Goal: Task Accomplishment & Management: Manage account settings

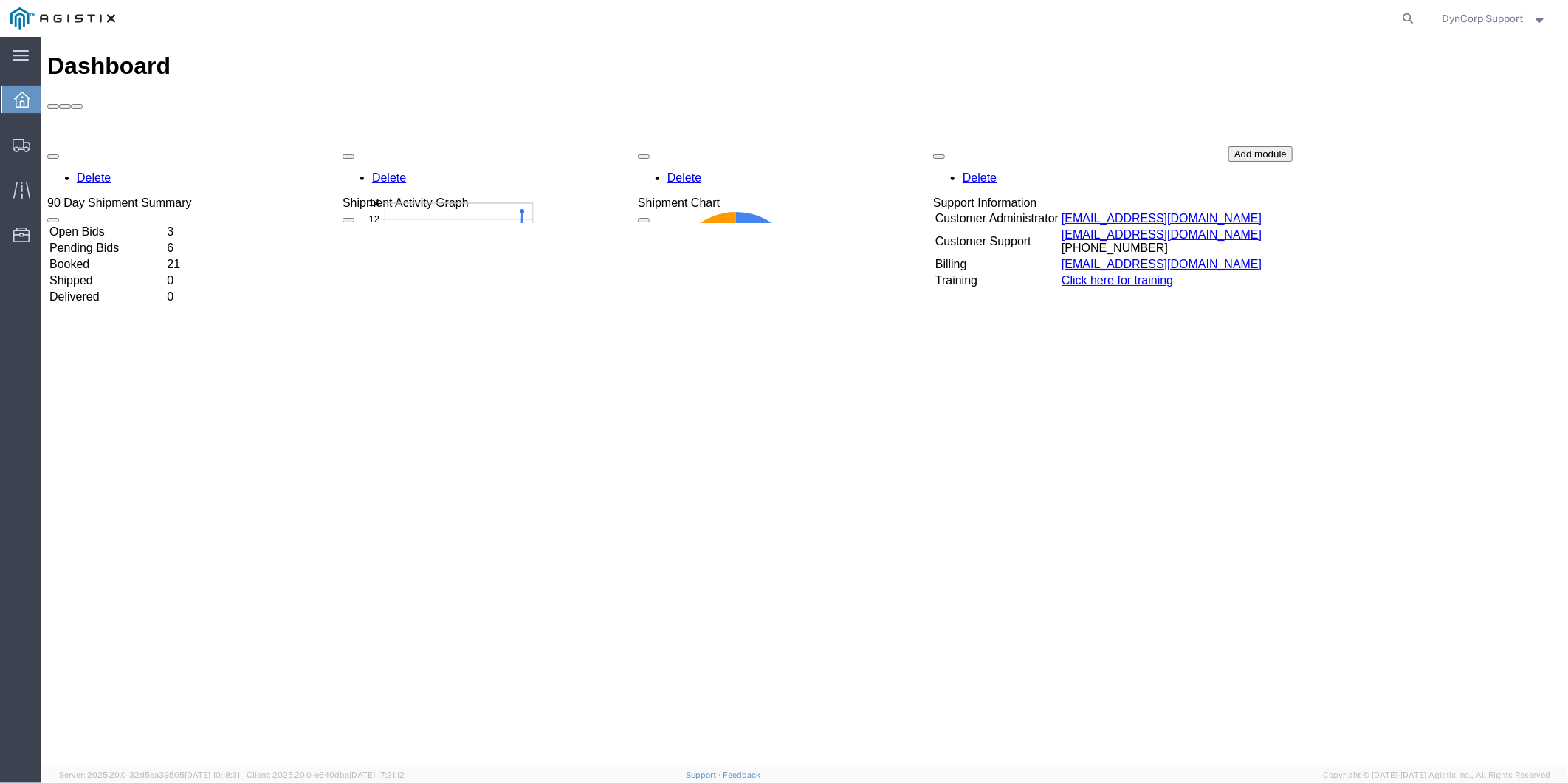
click at [109, 224] on td "Open Bids" at bounding box center [106, 231] width 116 height 15
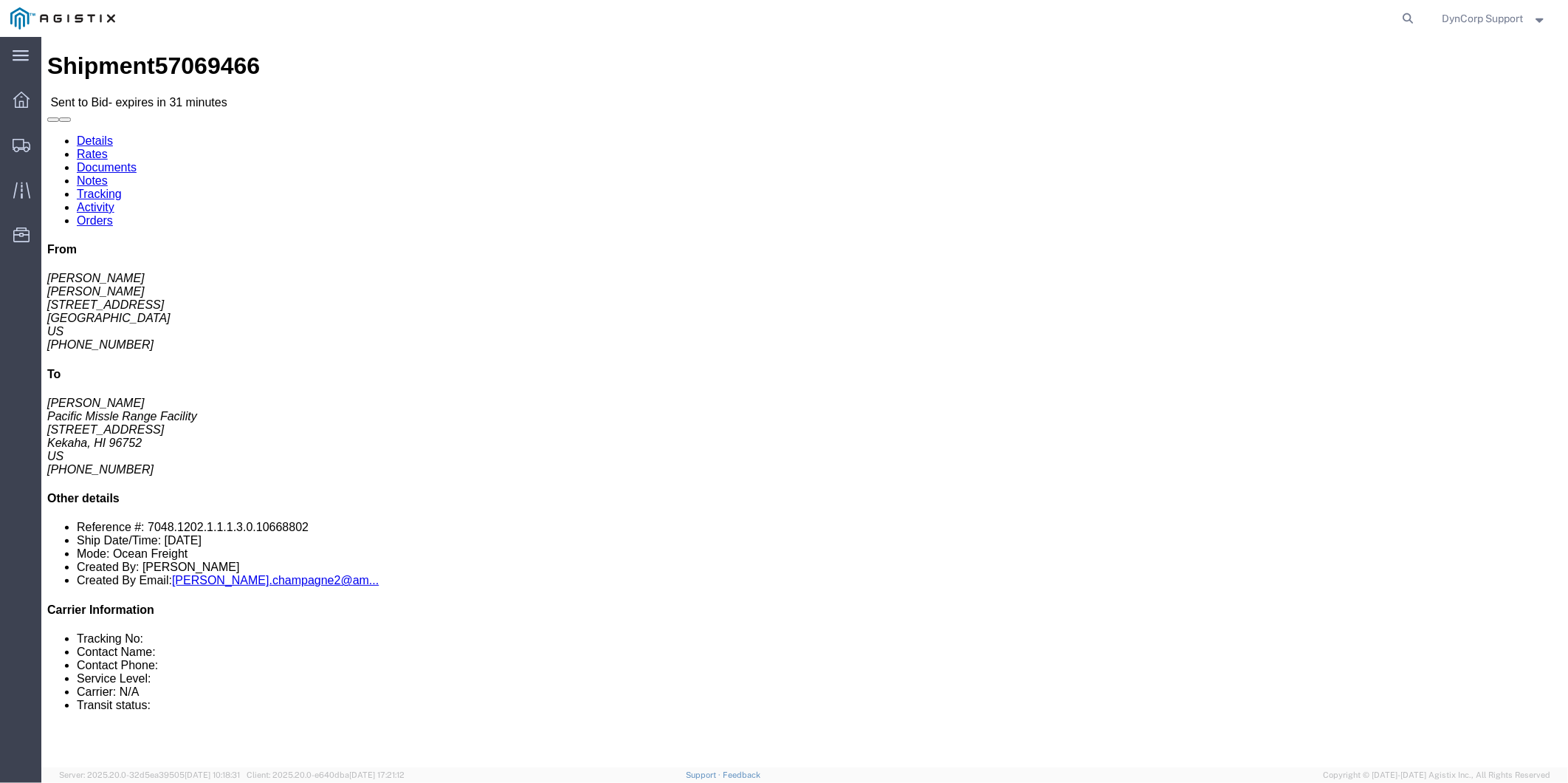
drag, startPoint x: 400, startPoint y: 226, endPoint x: 13, endPoint y: 94, distance: 408.9
click div "Shipment Detail Ship From [PERSON_NAME] ([PERSON_NAME]) [STREET_ADDRESS] [PHONE…"
click h2 "Shipment Detail"
click at [31, 89] on div at bounding box center [21, 100] width 41 height 29
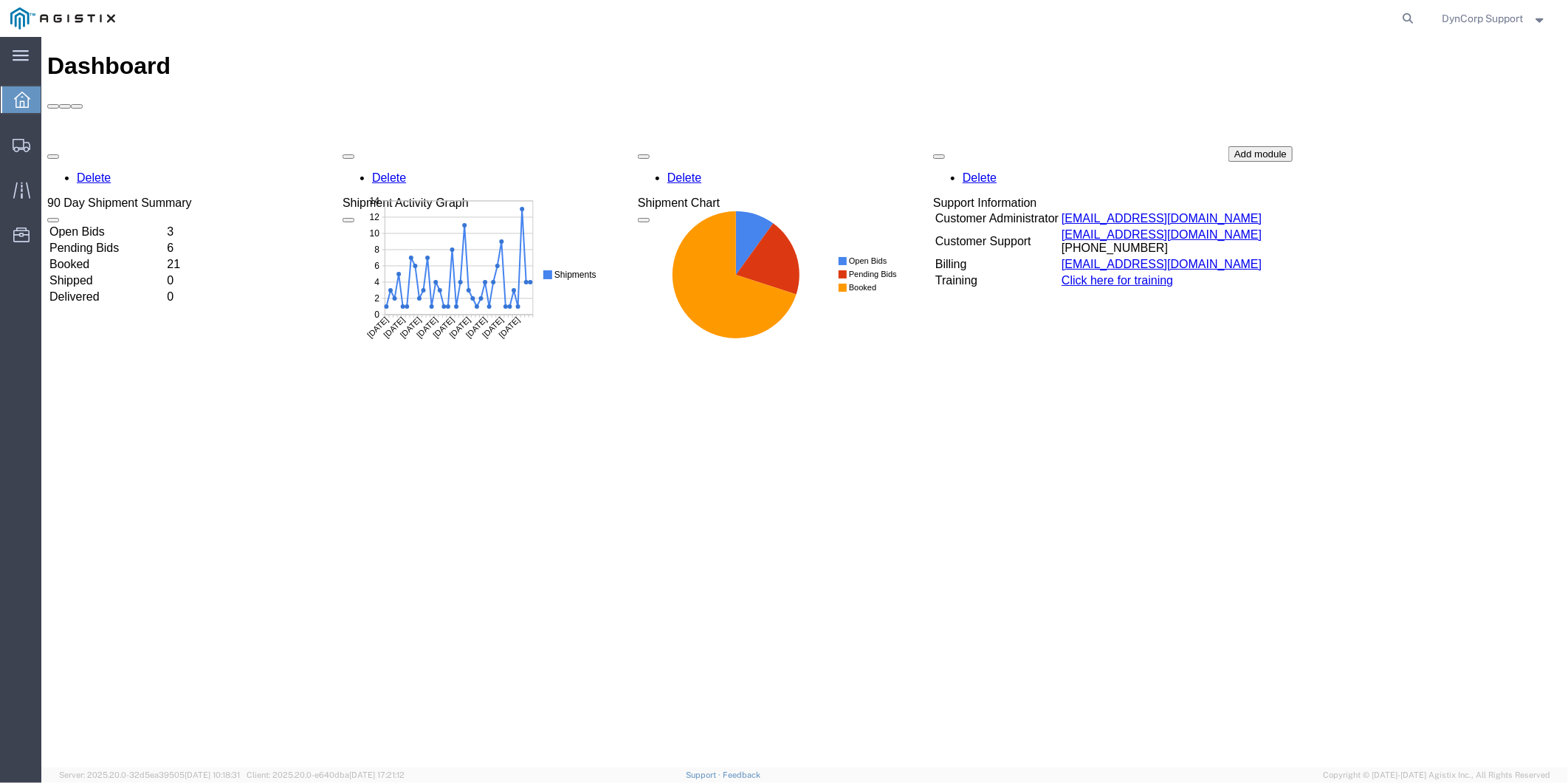
click at [103, 224] on td "Open Bids" at bounding box center [106, 231] width 116 height 15
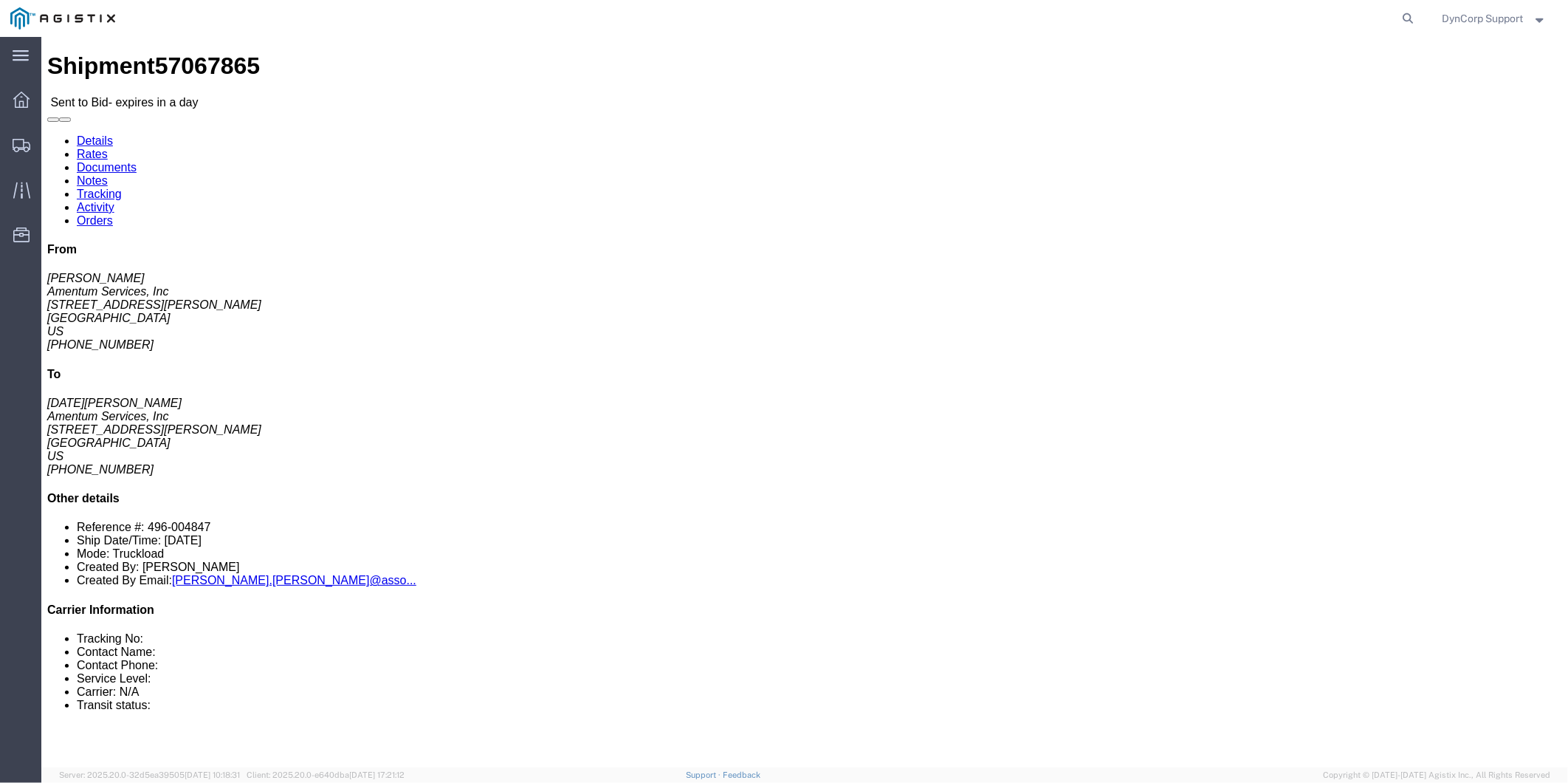
click button "button"
click address "Amentum Services, Inc ([PERSON_NAME]) [STREET_ADDRESS][PERSON_NAME] [PHONE_NUMB…"
drag, startPoint x: 97, startPoint y: 210, endPoint x: 11, endPoint y: 119, distance: 125.2
click div "Ship From Amentum Services, Inc ([PERSON_NAME]) [STREET_ADDRESS][PERSON_NAME] […"
copy div "Ship From Amentum Services, Inc ([PERSON_NAME]) [STREET_ADDRESS][PERSON_NAME] […"
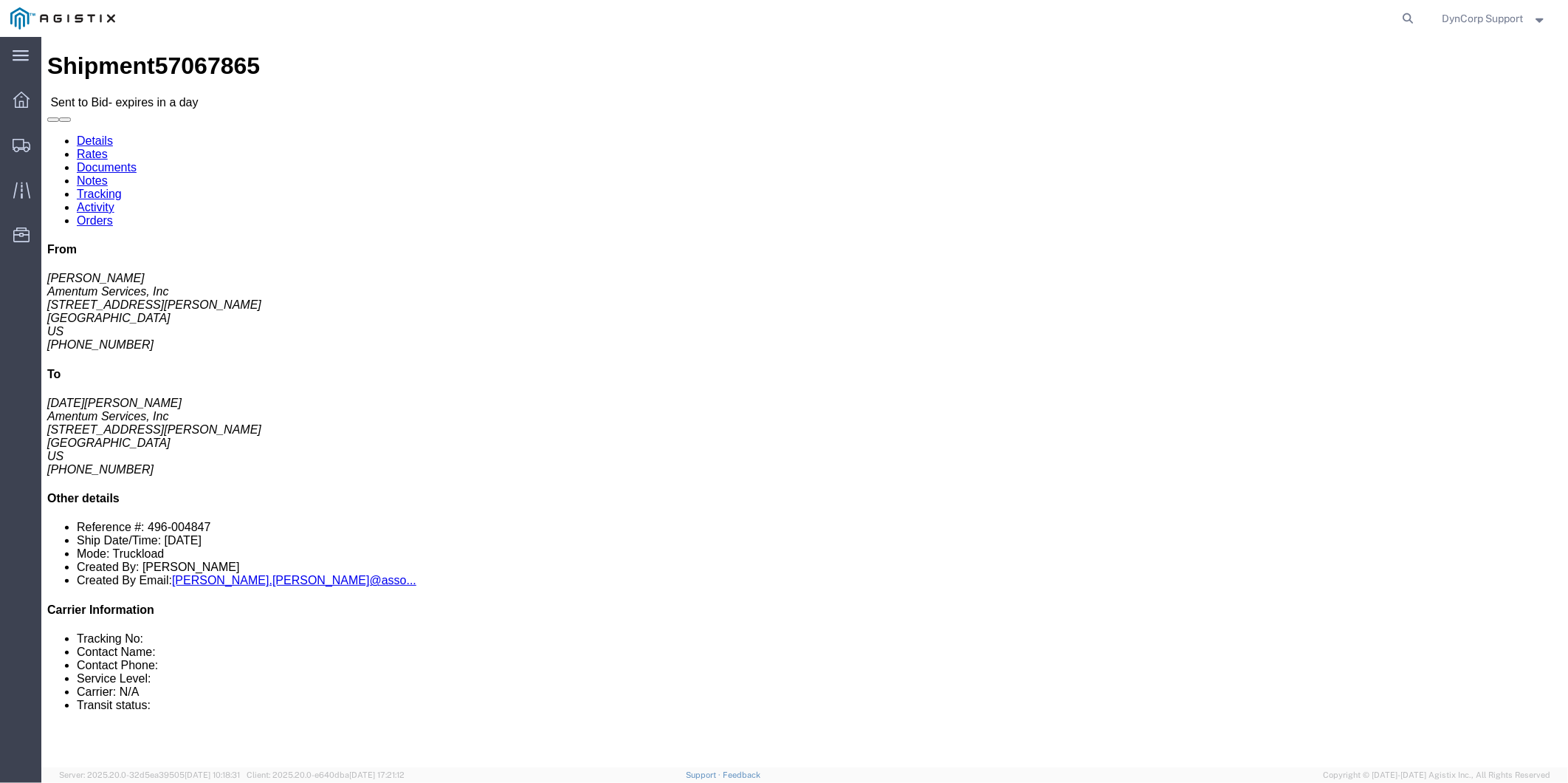
click address "Amentum Services, Inc ([DATE][PERSON_NAME]) [STREET_ADDRESS][PERSON_NAME] [PHON…"
drag, startPoint x: 395, startPoint y: 199, endPoint x: 319, endPoint y: 120, distance: 109.6
click div "Ship To Amentum Services, Inc ([DATE][PERSON_NAME]) [STREET_ADDRESS][PERSON_NAM…"
drag, startPoint x: 319, startPoint y: 120, endPoint x: 328, endPoint y: 123, distance: 9.5
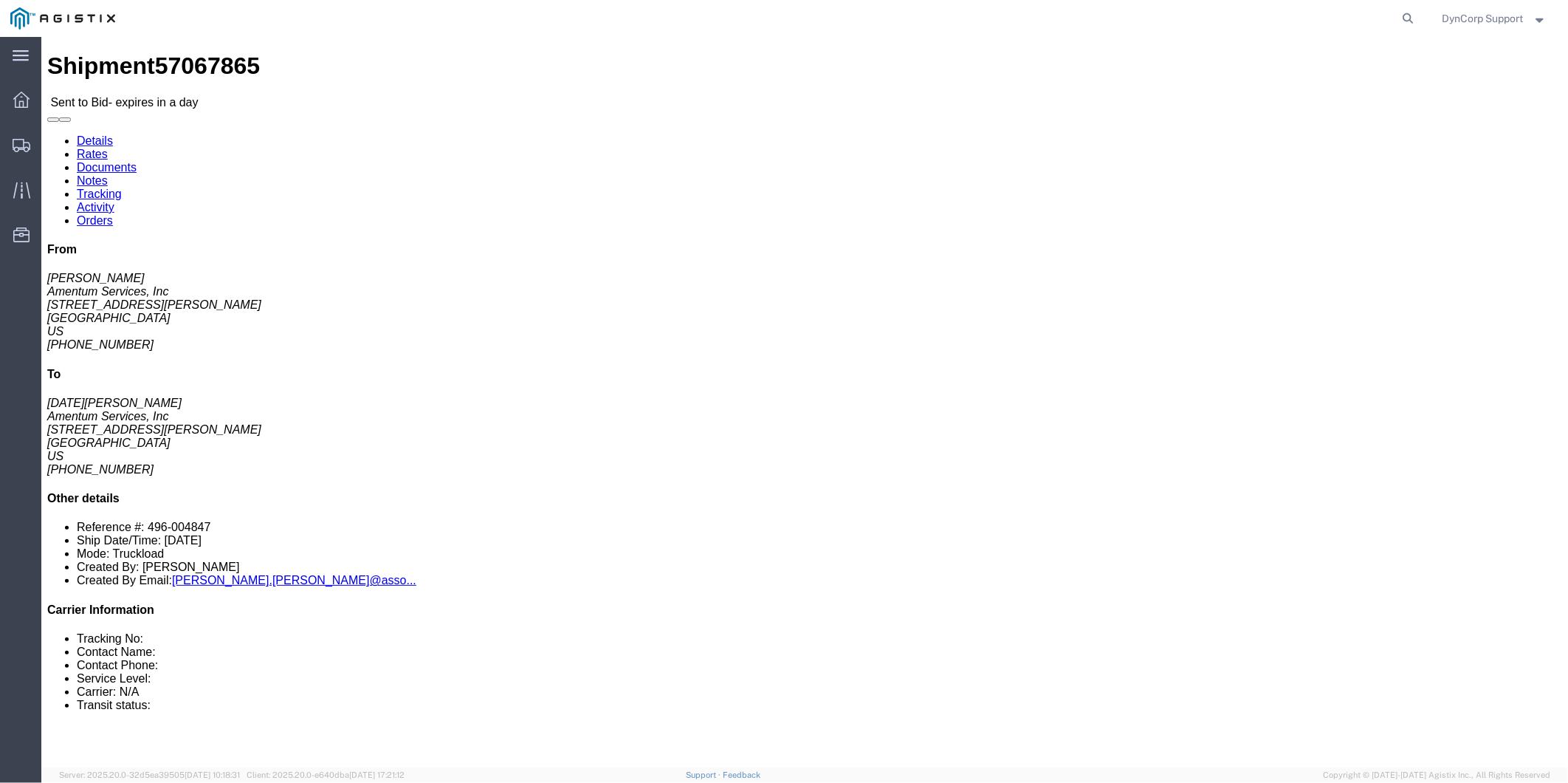
copy div "Ship To Amentum Services, Inc ([DATE][PERSON_NAME]) [STREET_ADDRESS][PERSON_NAM…"
click div "1 Your Packaging Total weight: 3750.00 LBS Dimensions: L 9.50 x W 5.00 x H 6.00…"
drag, startPoint x: 843, startPoint y: 461, endPoint x: 8, endPoint y: 458, distance: 835.0
click div "Shipment Detail Ship From Amentum Services, Inc ([PERSON_NAME]) [STREET_ADDRESS…"
copy div "Package Information Total shipment is made up of 1 packages containing 1 pieces…"
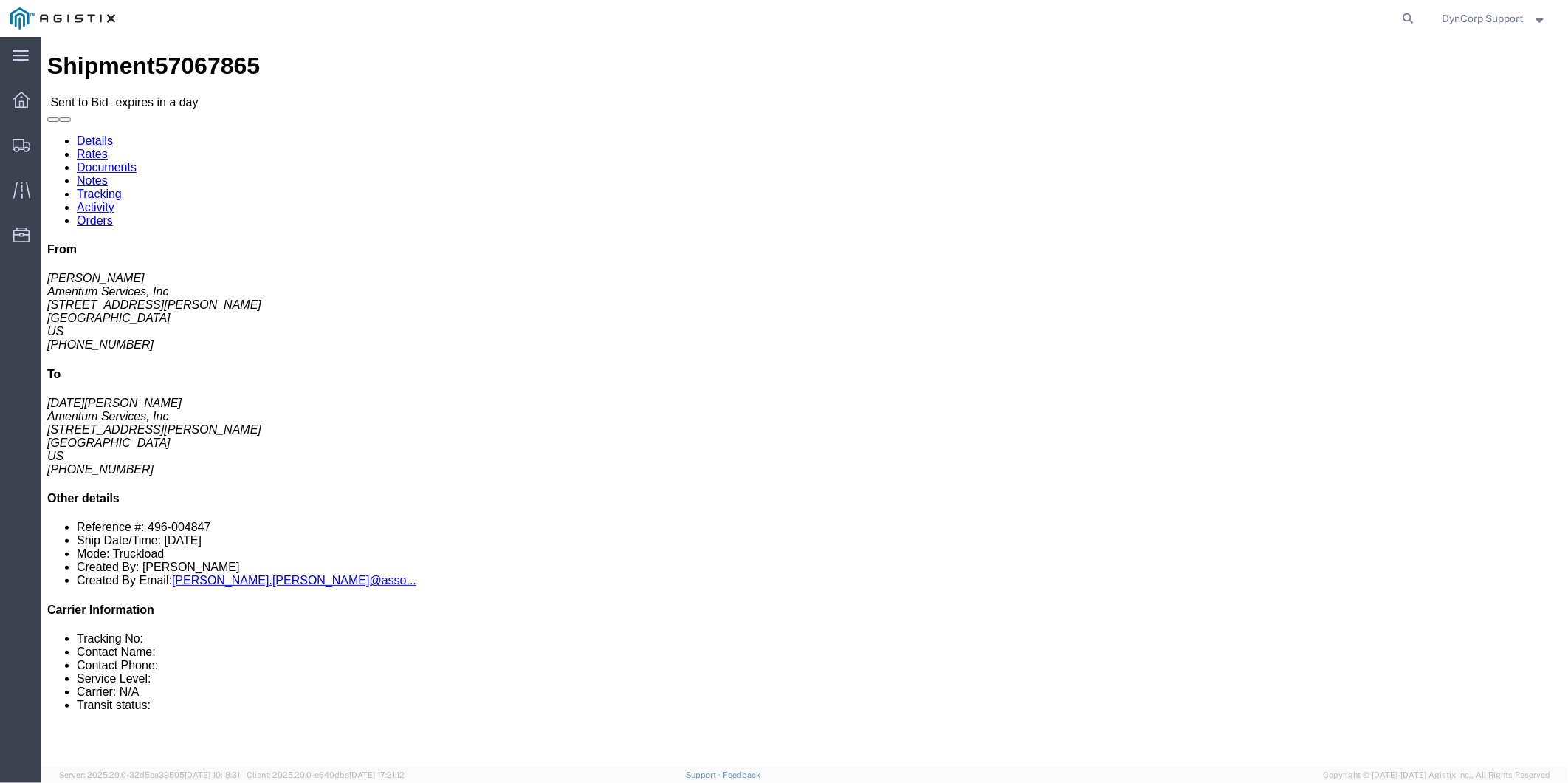
click div "Leg 1 - Truckload Vehicle 1: Flat Bed (53 Feet) Number of trucks: 1"
click link "Documents"
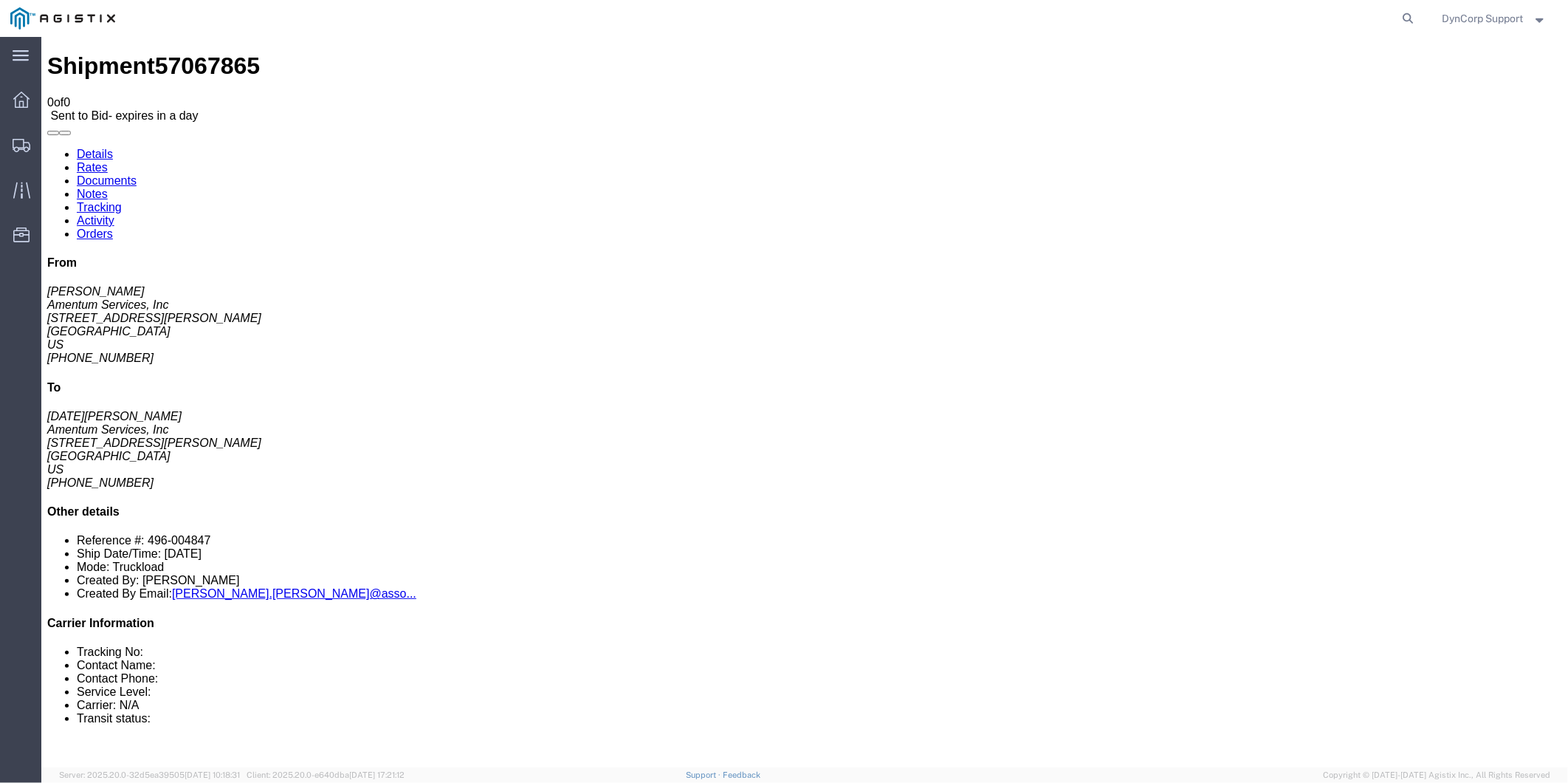
click at [107, 187] on link "Notes" at bounding box center [92, 192] width 31 height 12
click at [86, 147] on link "Details" at bounding box center [94, 152] width 36 height 12
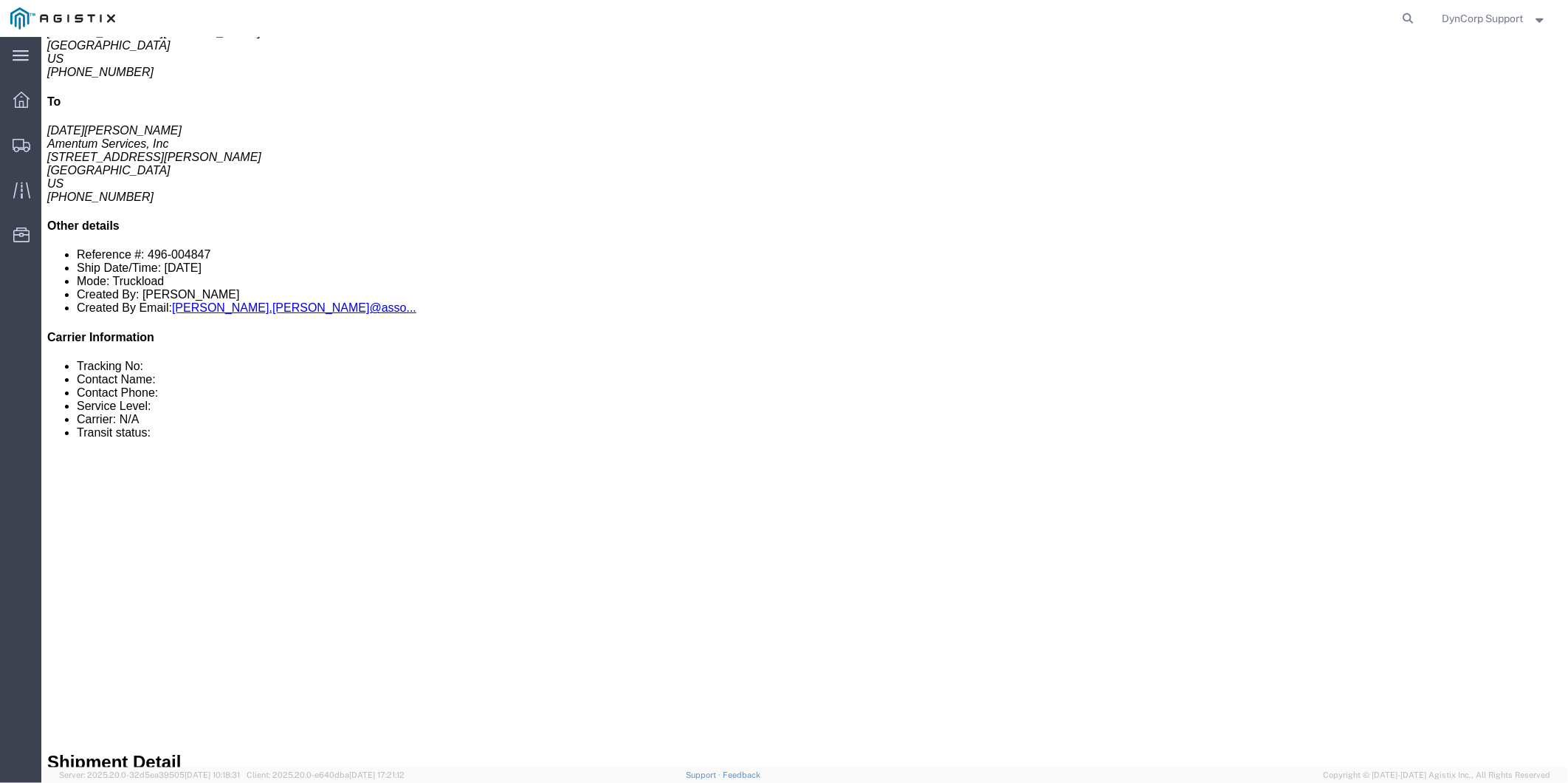
scroll to position [328, 0]
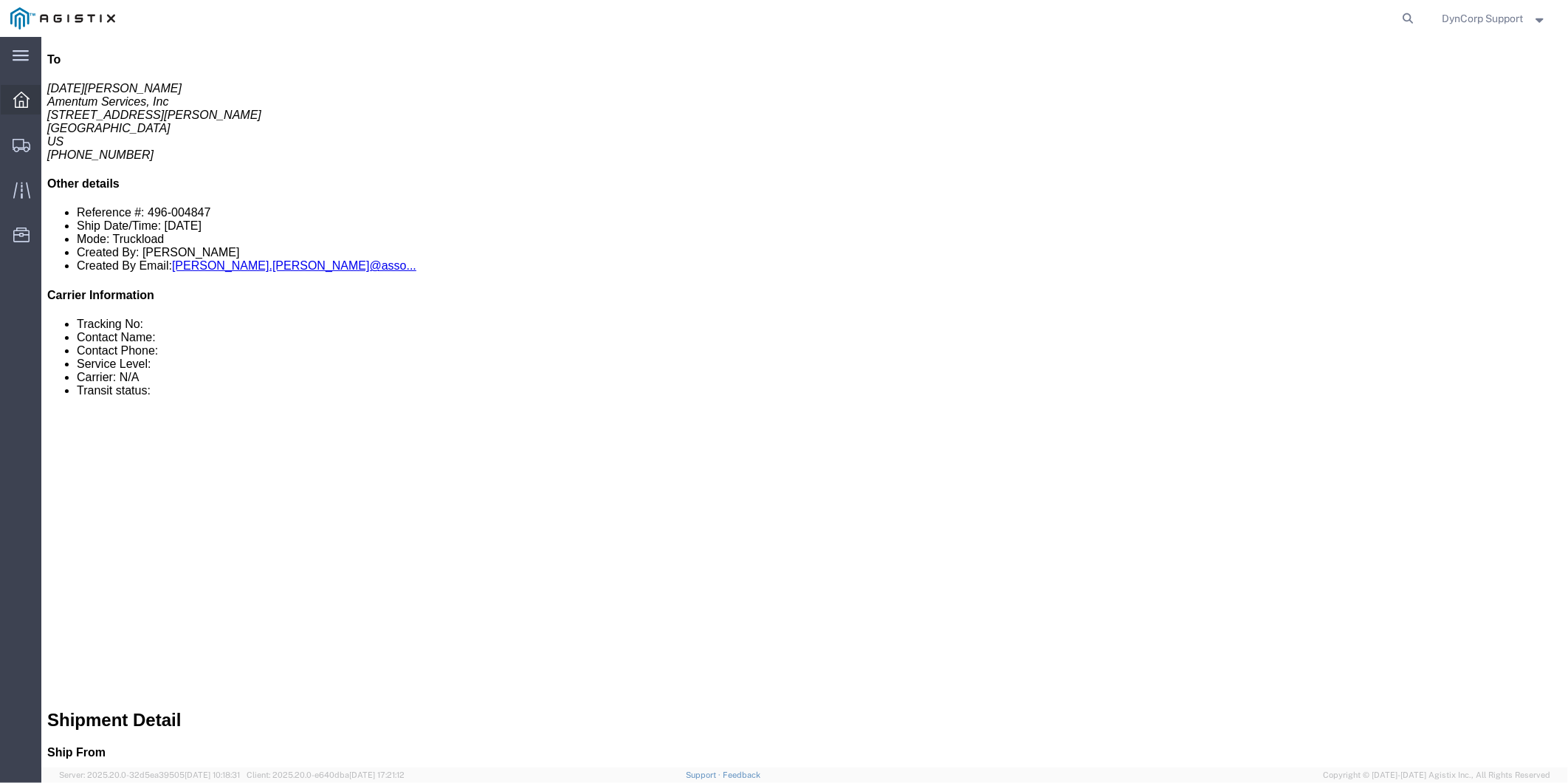
click at [17, 108] on div at bounding box center [21, 100] width 41 height 29
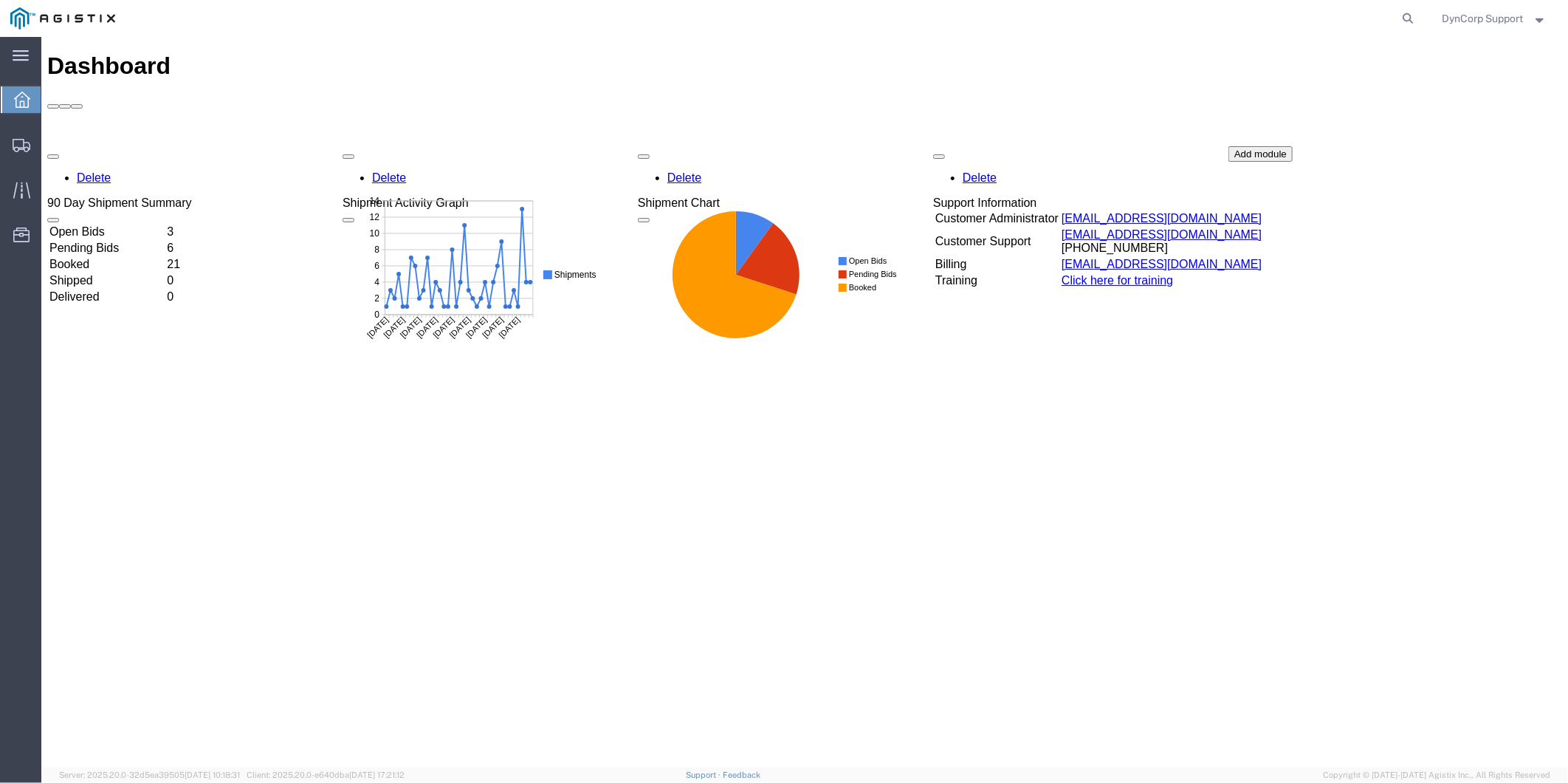
click at [96, 224] on td "Open Bids" at bounding box center [106, 231] width 116 height 15
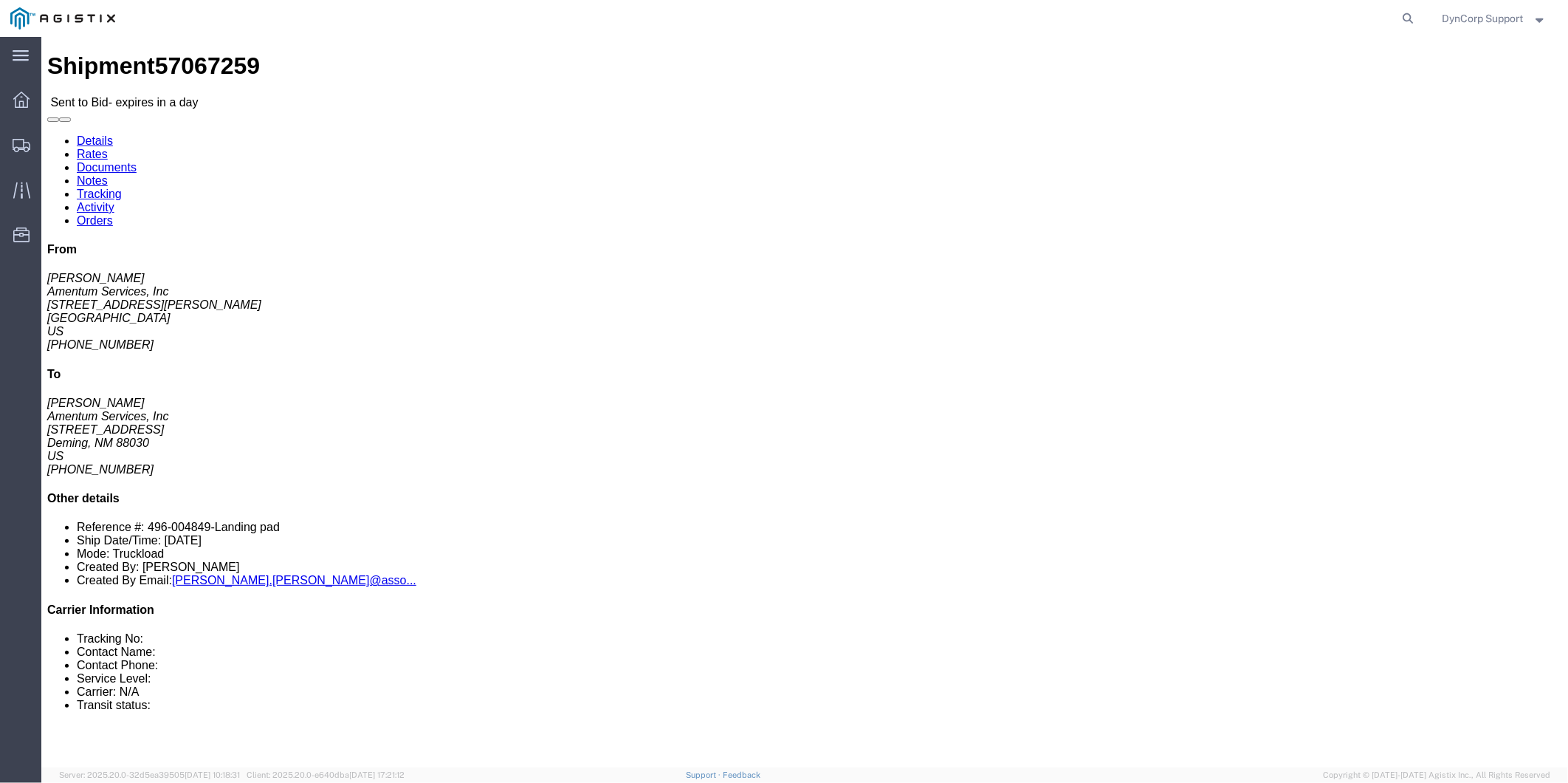
click button "button"
click link "Notes"
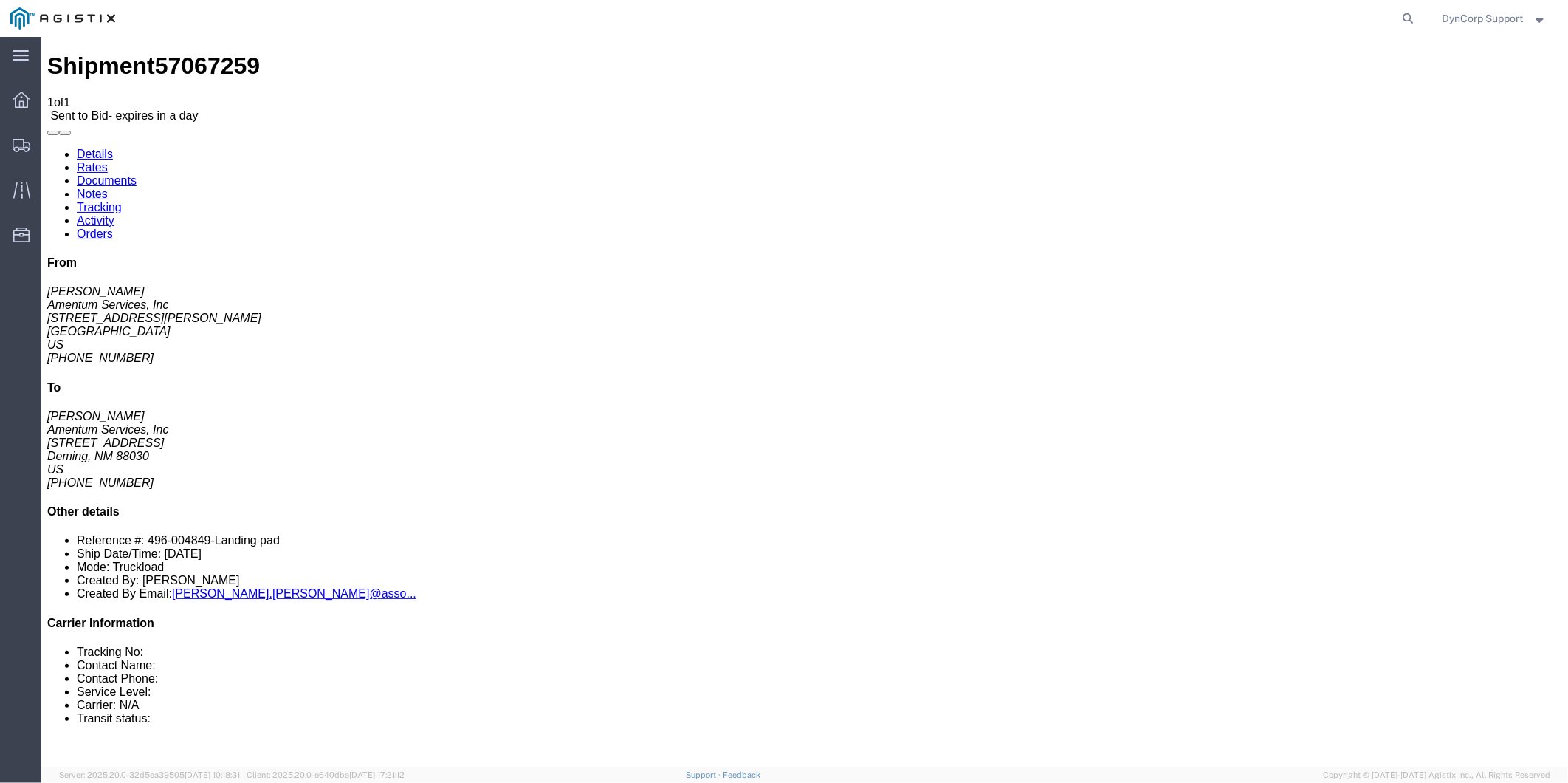
click at [76, 147] on link "Details" at bounding box center [94, 152] width 36 height 12
drag, startPoint x: 97, startPoint y: 213, endPoint x: -11, endPoint y: 120, distance: 142.5
click html "Shipment 57067259 1 of 1 Sent to Bid - expires in a day Details Rates Documents…"
copy div "Ship From Amentum Services, Inc ([PERSON_NAME]) [STREET_ADDRESS][PERSON_NAME] […"
click div "Shipment Detail Ship From Amentum Services, Inc ([PERSON_NAME]) [STREET_ADDRESS…"
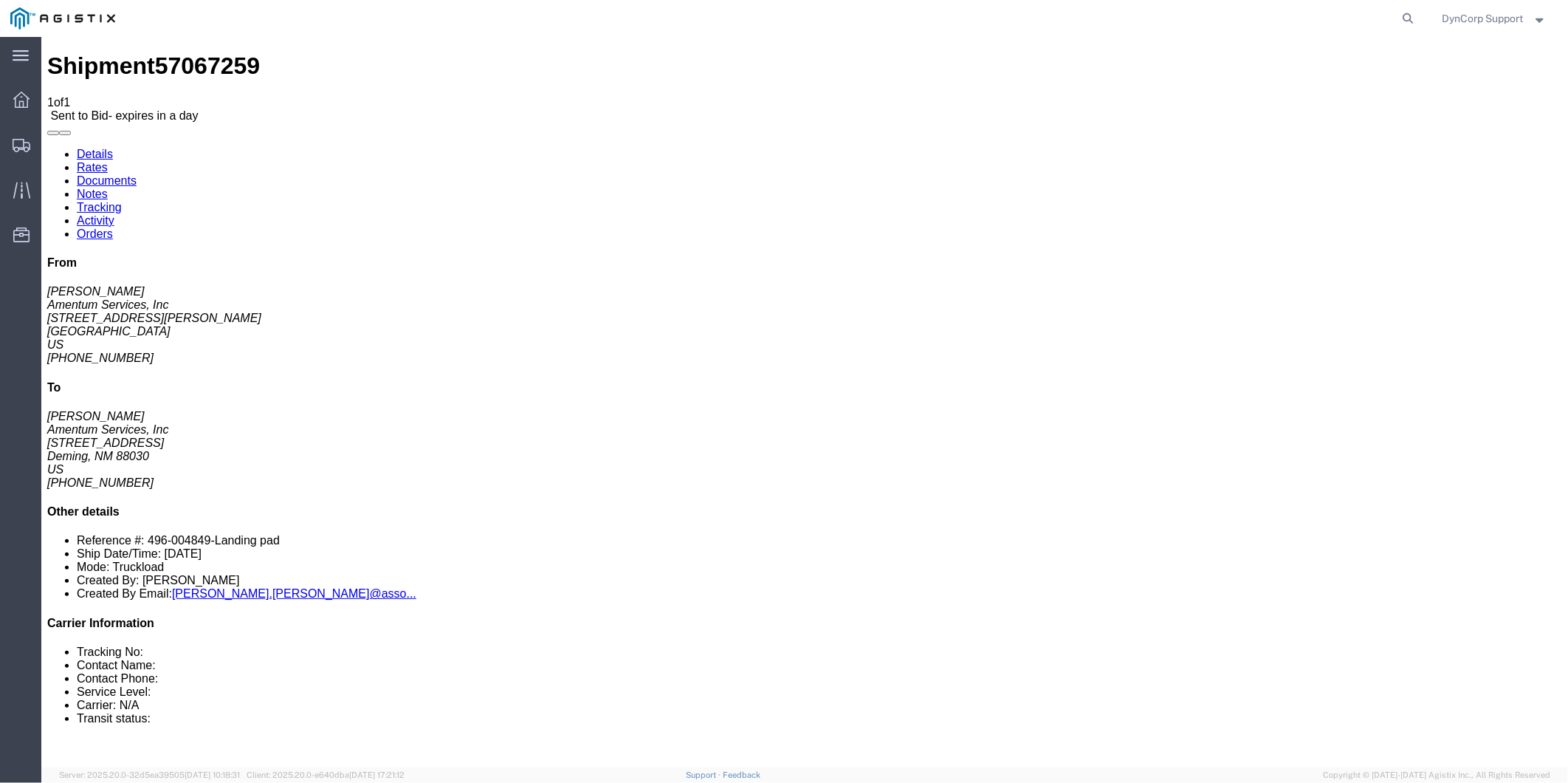
drag, startPoint x: 387, startPoint y: 215, endPoint x: 318, endPoint y: 127, distance: 111.8
click div "Ship To Amentum Services, Inc ([PERSON_NAME]) [STREET_ADDRESS] [PHONE_NUMBER] […"
copy div "Ship To Amentum Services, Inc ([PERSON_NAME]) [STREET_ADDRESS] [PHONE_NUMBER]"
drag, startPoint x: 830, startPoint y: 394, endPoint x: 4, endPoint y: 399, distance: 826.0
click div "Shipment Detail Ship From Amentum Services, Inc ([PERSON_NAME]) [STREET_ADDRESS…"
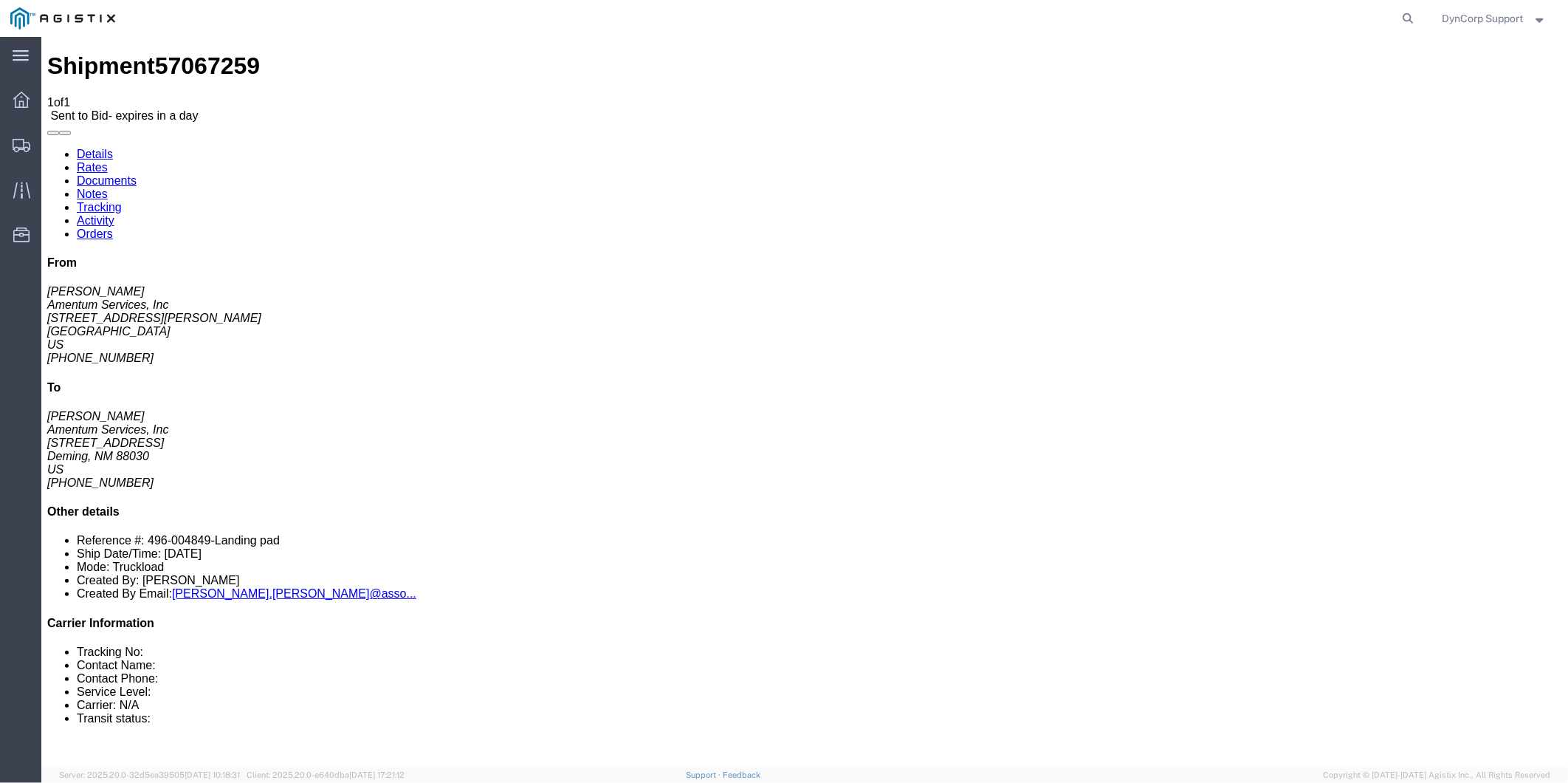
copy div "Package Information Total shipment is made up of 1 packages containing 1 pieces…"
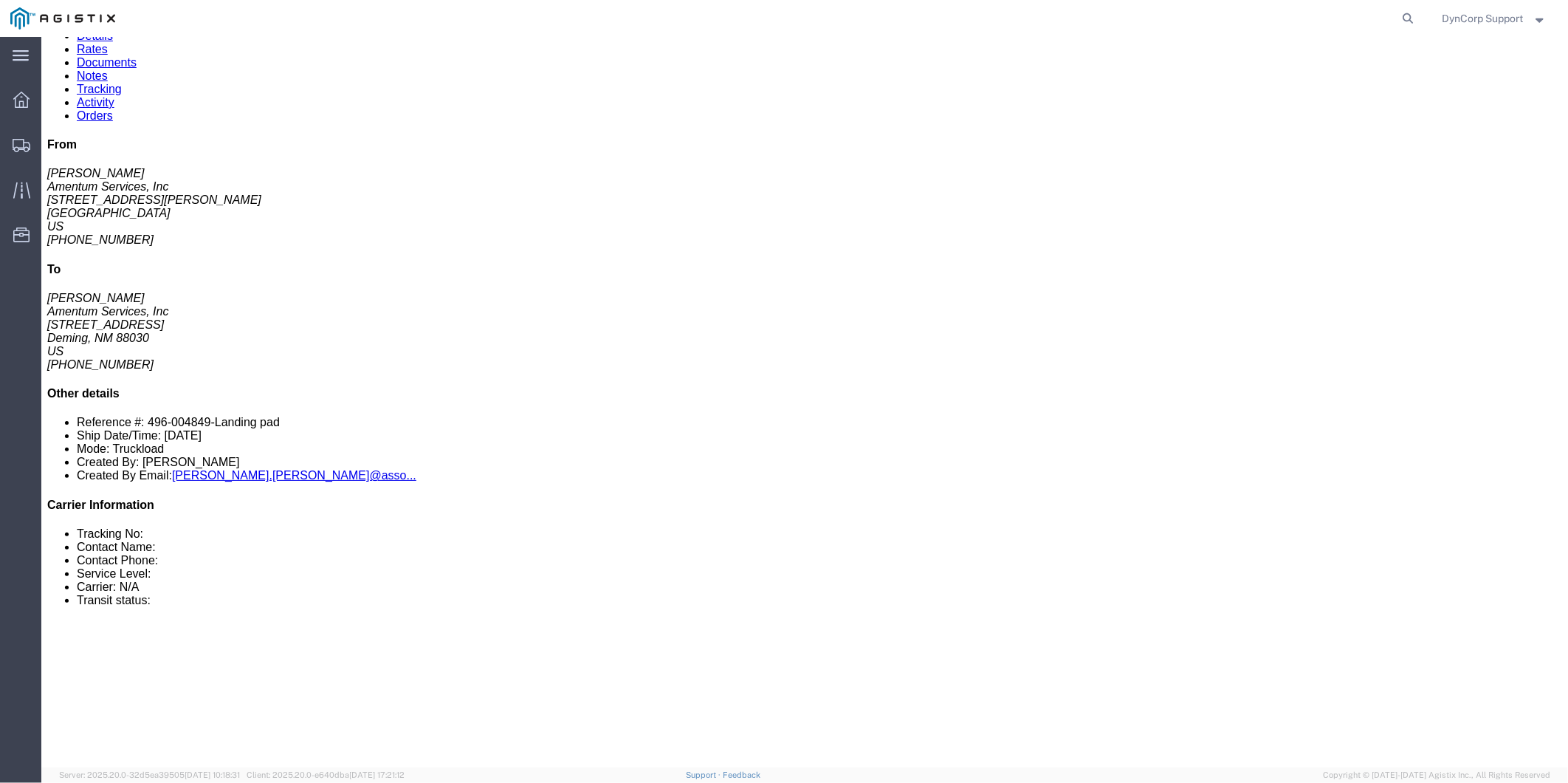
scroll to position [82, 0]
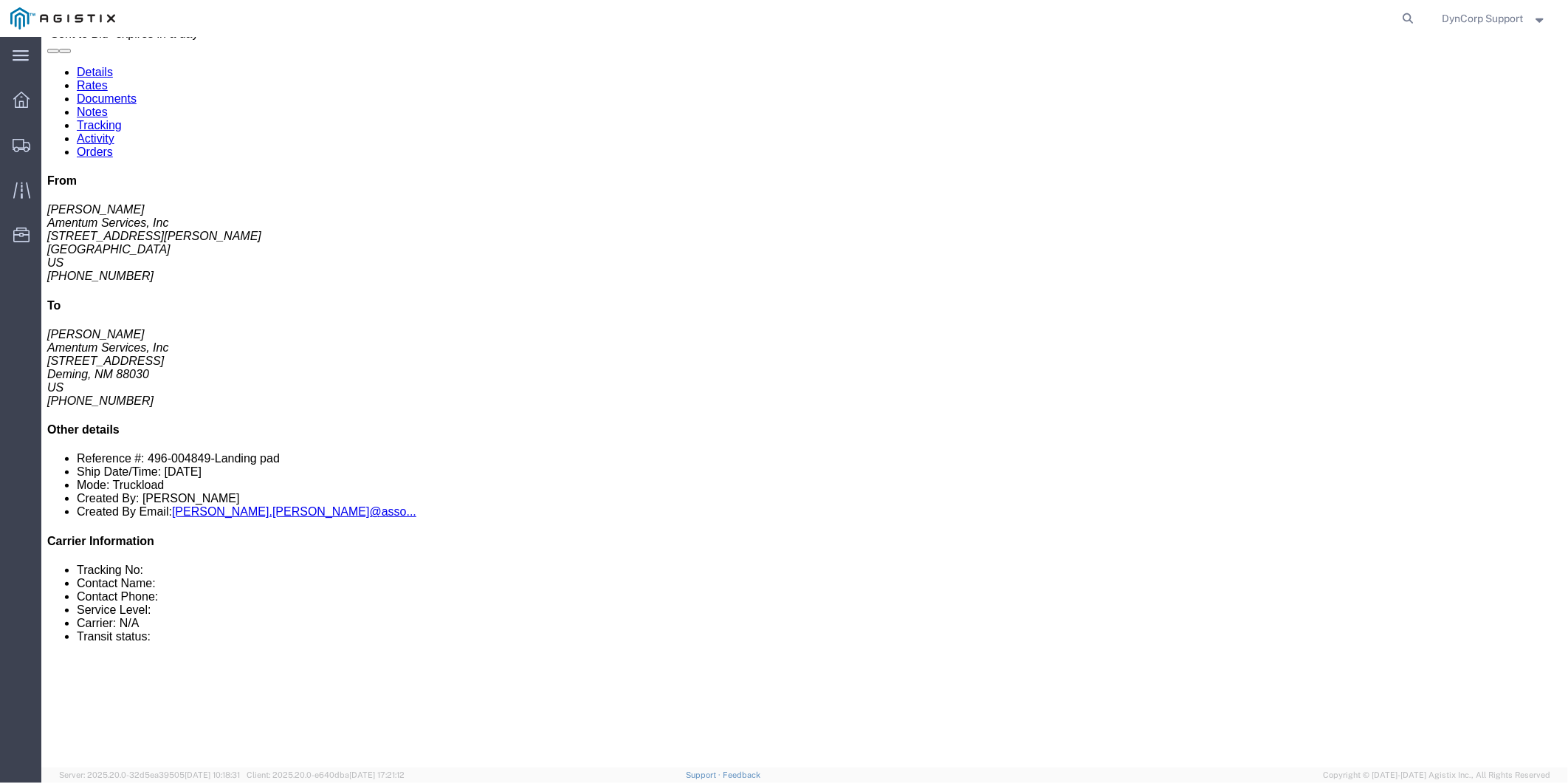
click div "1 Your Packaging Total weight: 600.00 LBS Dimensions: L 16.50 x W 8.50 x H 4.00…"
click div "Ship From Amentum Services, Inc ([PERSON_NAME]) [STREET_ADDRESS][PERSON_NAME] […"
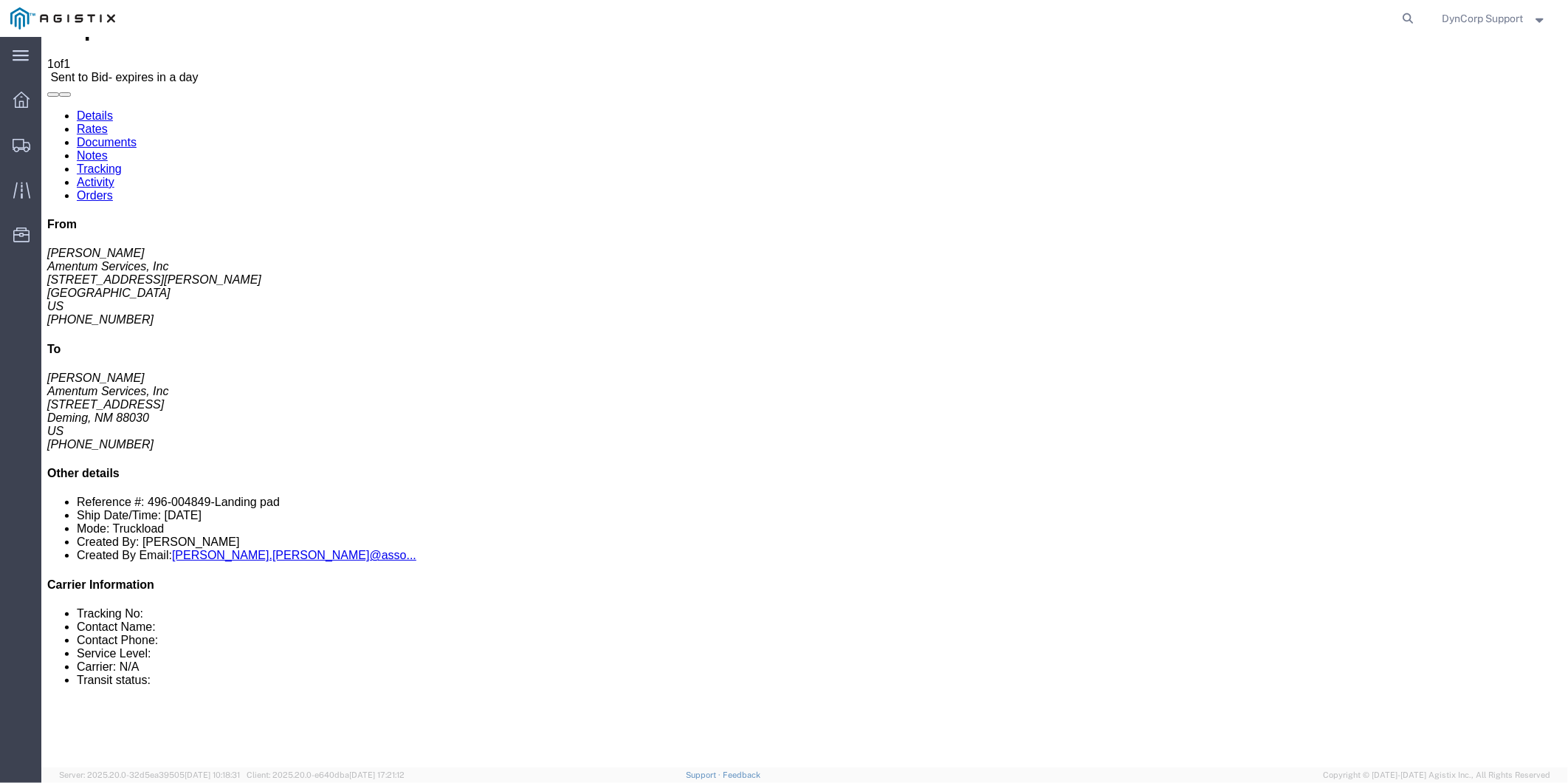
scroll to position [0, 0]
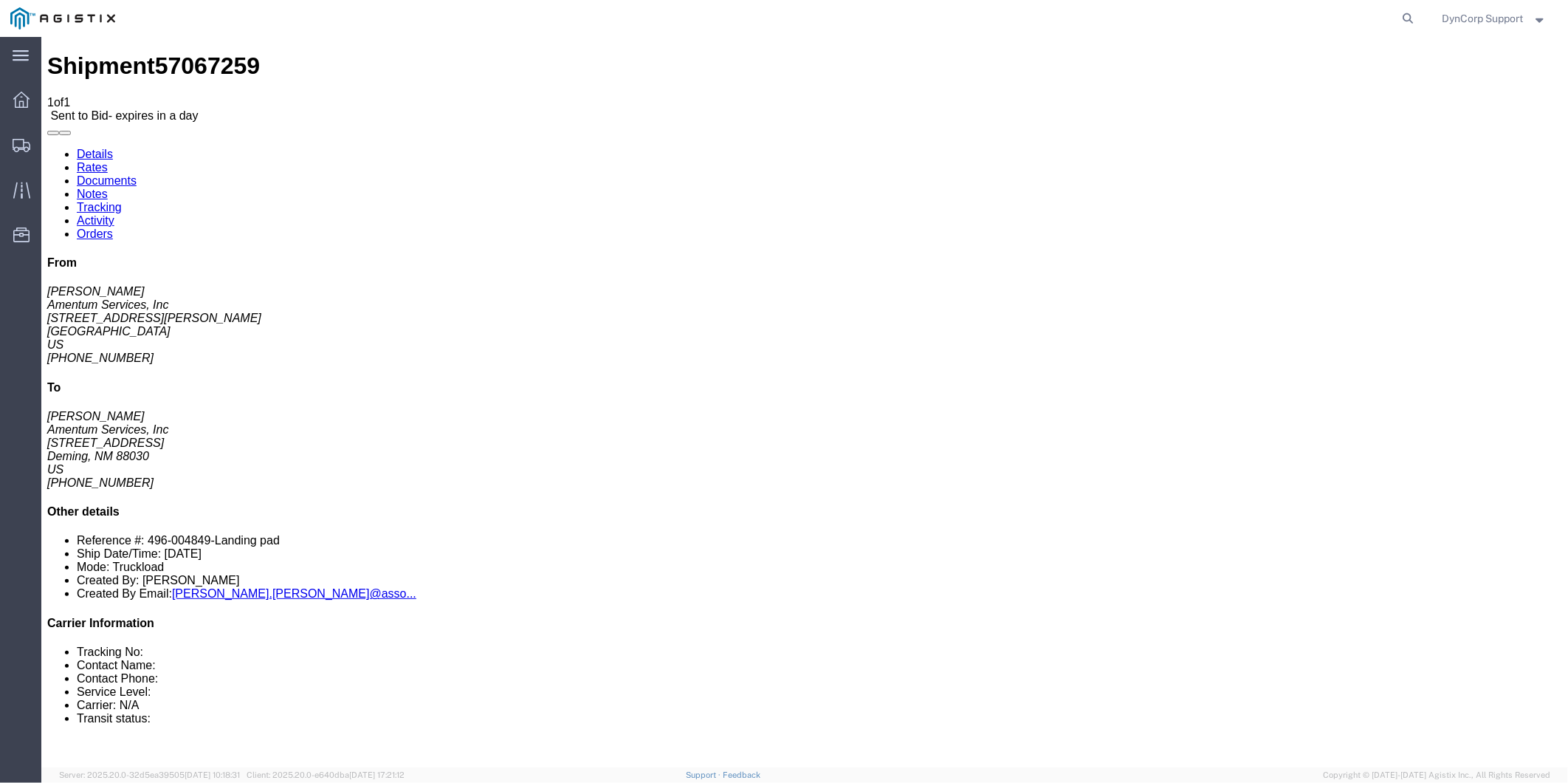
click link "Notes"
click at [136, 174] on link "Documents" at bounding box center [106, 179] width 60 height 12
